Goal: Task Accomplishment & Management: Complete application form

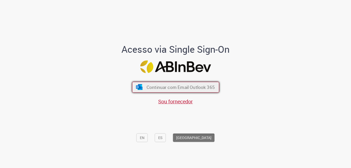
click at [158, 84] on span "Continuar com Email Outlook 365" at bounding box center [180, 87] width 68 height 6
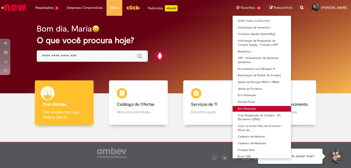
click at [237, 109] on link "Erro Retenção" at bounding box center [262, 109] width 58 height 6
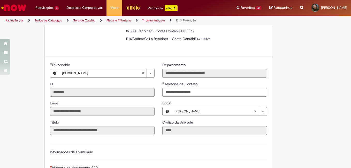
scroll to position [191, 0]
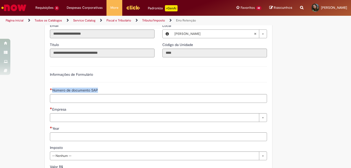
drag, startPoint x: 50, startPoint y: 90, endPoint x: 103, endPoint y: 94, distance: 53.9
click at [103, 94] on div "Número de documento SAP" at bounding box center [158, 91] width 217 height 6
copy label "Número de documento SAP"
